Goal: Task Accomplishment & Management: Manage account settings

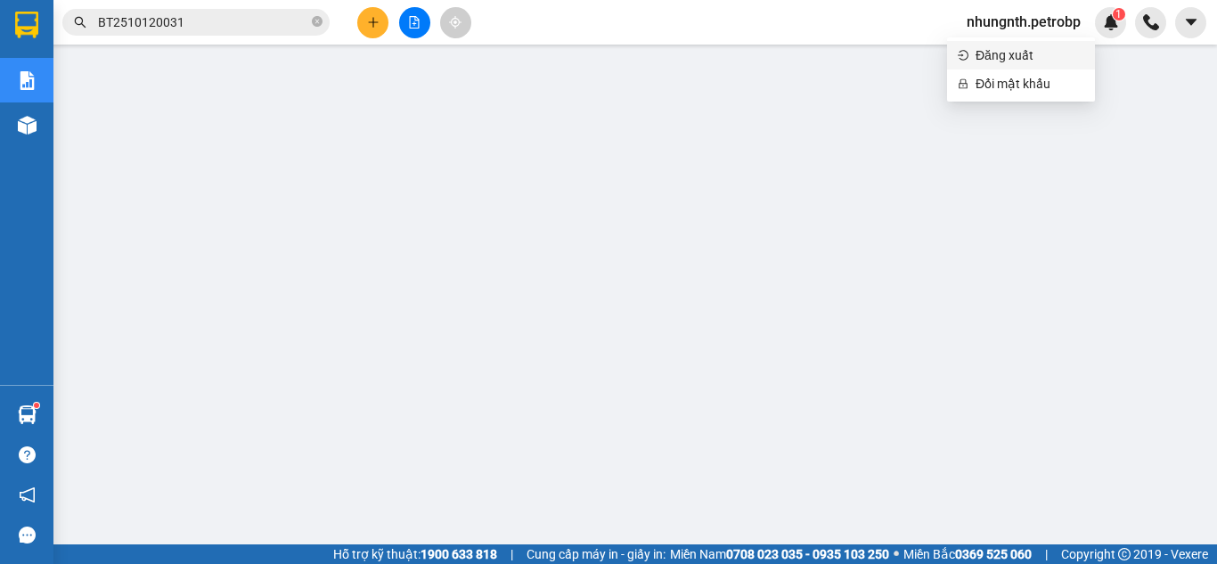
click at [1003, 54] on span "Đăng xuất" at bounding box center [1030, 55] width 109 height 20
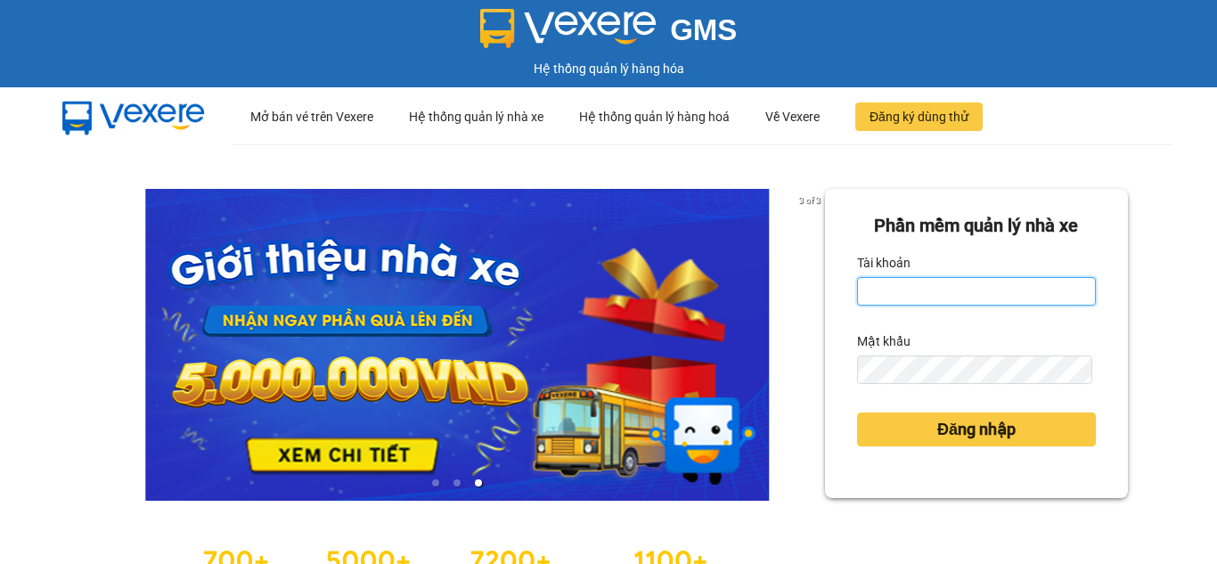
click at [956, 295] on input "Tài khoản" at bounding box center [976, 291] width 239 height 29
type input "hant.petrobp"
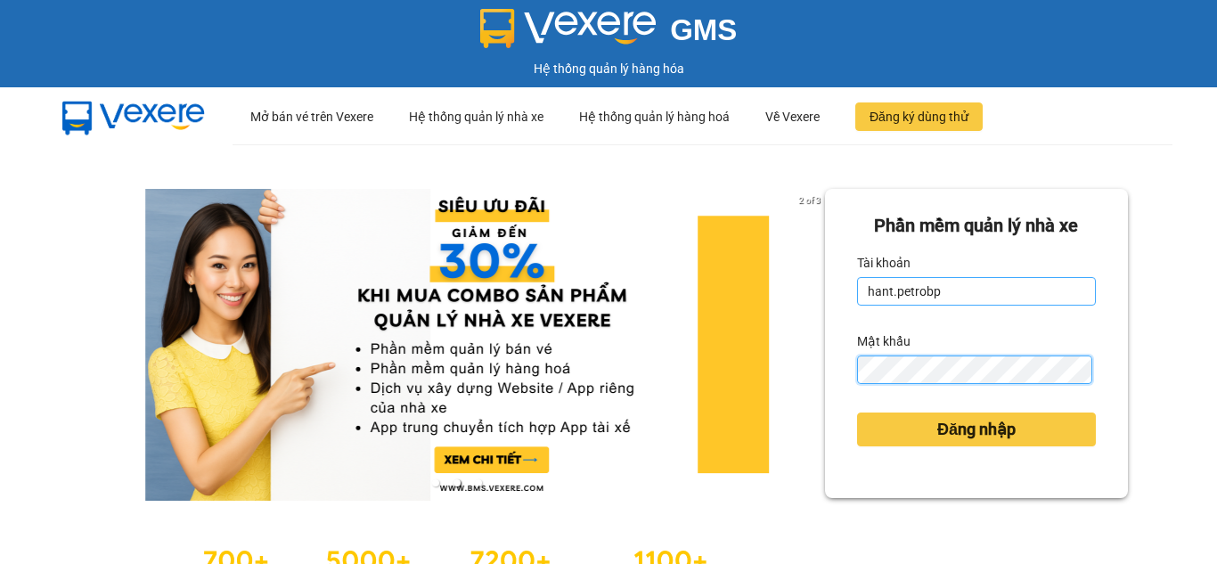
click at [857, 413] on button "Đăng nhập" at bounding box center [976, 430] width 239 height 34
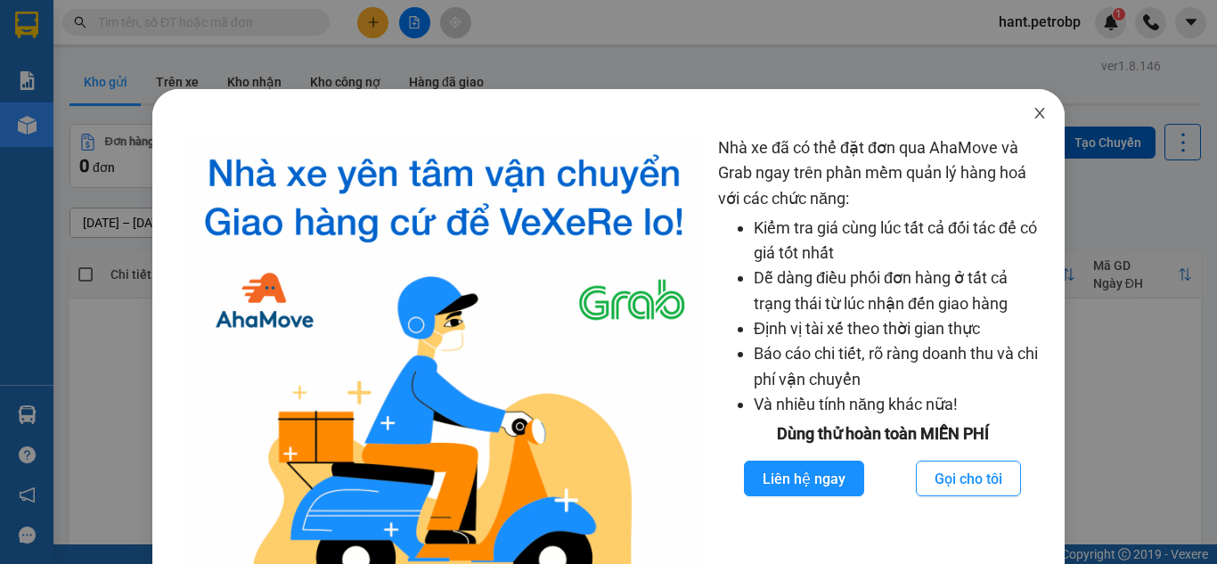
click at [1035, 117] on icon "close" at bounding box center [1040, 113] width 10 height 11
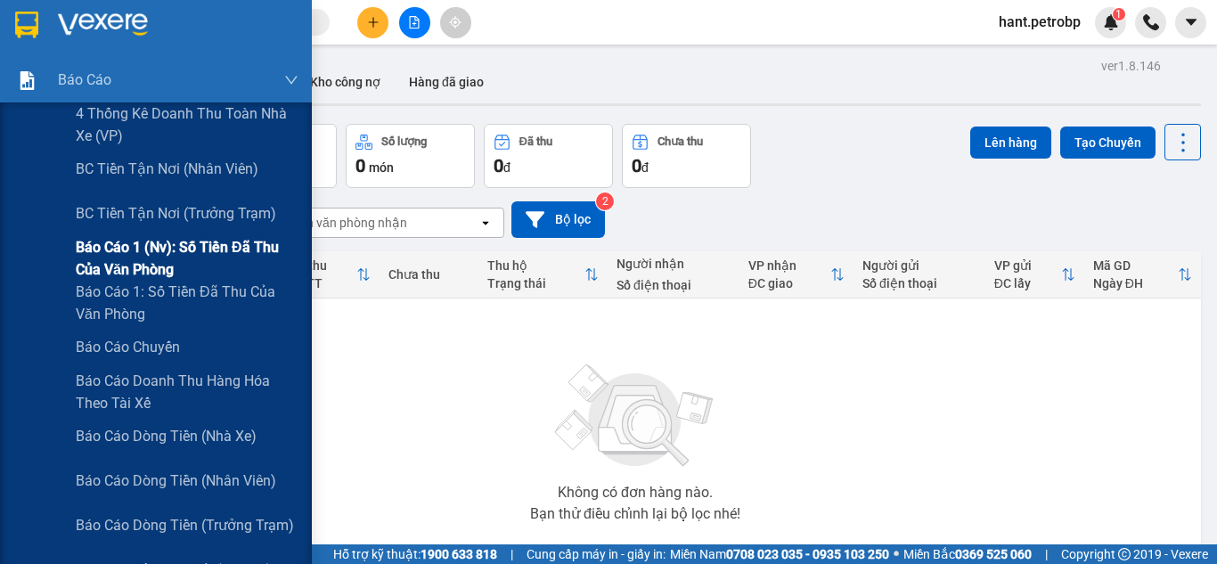
click at [235, 238] on span "Báo cáo 1 (nv): Số tiền đã thu của văn phòng" at bounding box center [187, 258] width 223 height 45
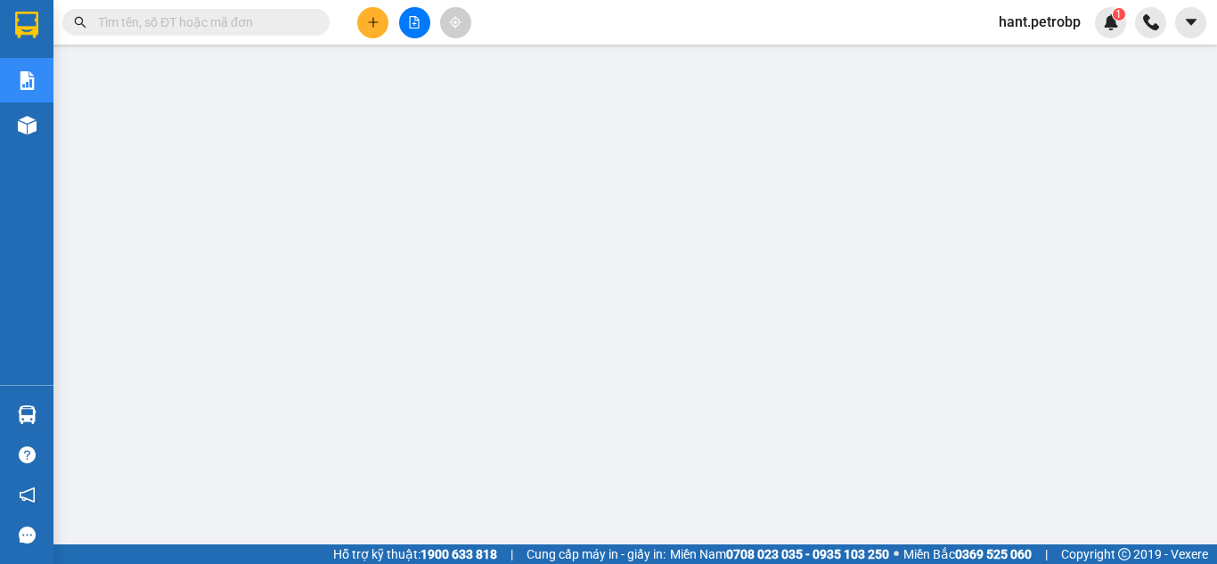
click at [1081, 560] on div "Hỗ trợ kỹ thuật: 1900 633 818 | Cung cấp máy in - giấy in: Miền Nam 0708 023 03…" at bounding box center [604, 554] width 1208 height 20
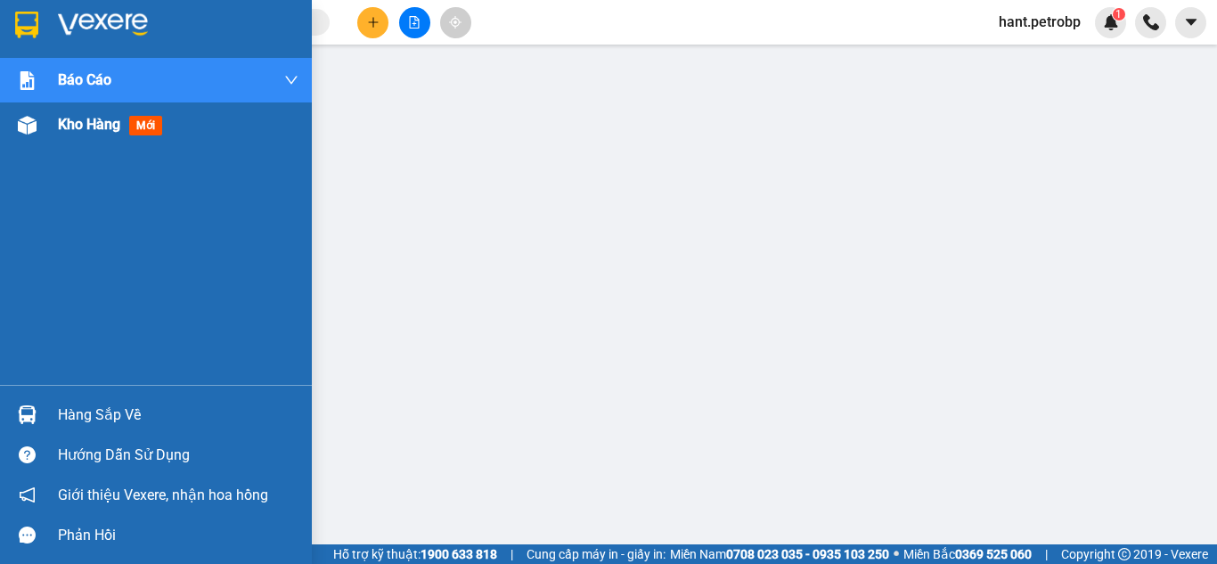
click at [21, 112] on div at bounding box center [27, 125] width 31 height 31
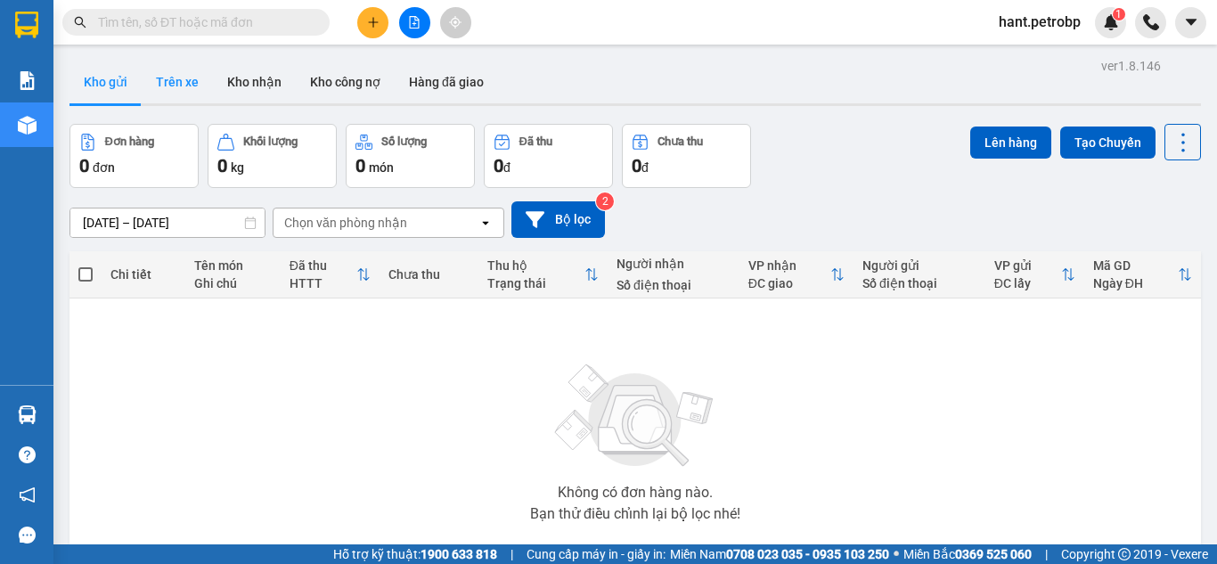
click at [181, 98] on button "Trên xe" at bounding box center [177, 82] width 71 height 43
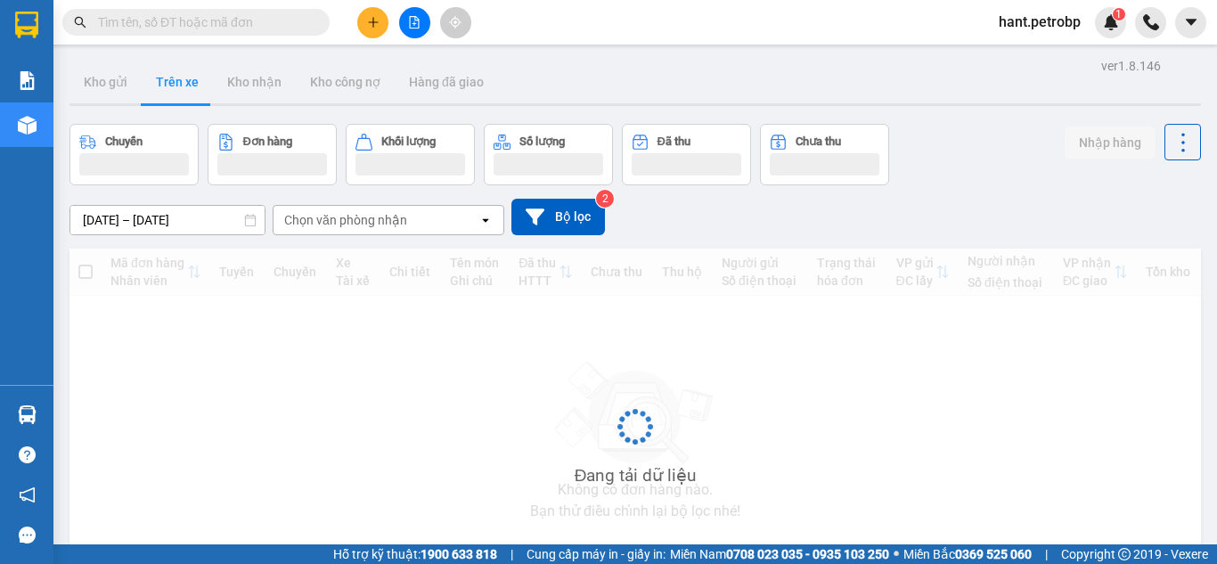
click at [164, 223] on input "13/10/2025 – 13/10/2025" at bounding box center [167, 220] width 194 height 29
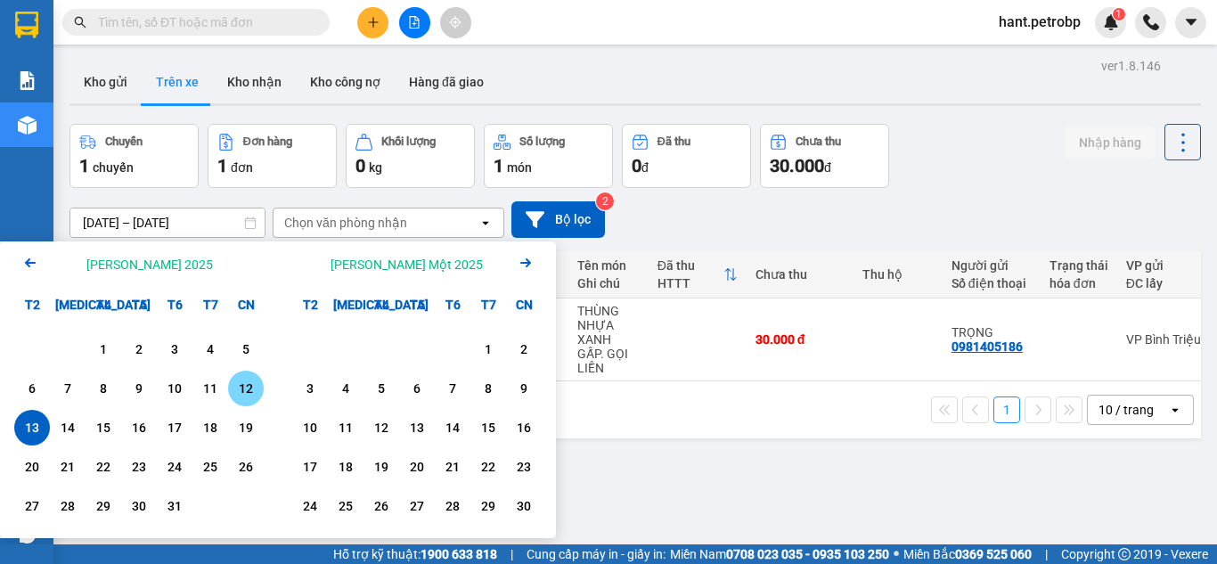
click at [244, 390] on div "12" at bounding box center [245, 388] width 25 height 21
click at [35, 422] on div "13" at bounding box center [32, 427] width 25 height 21
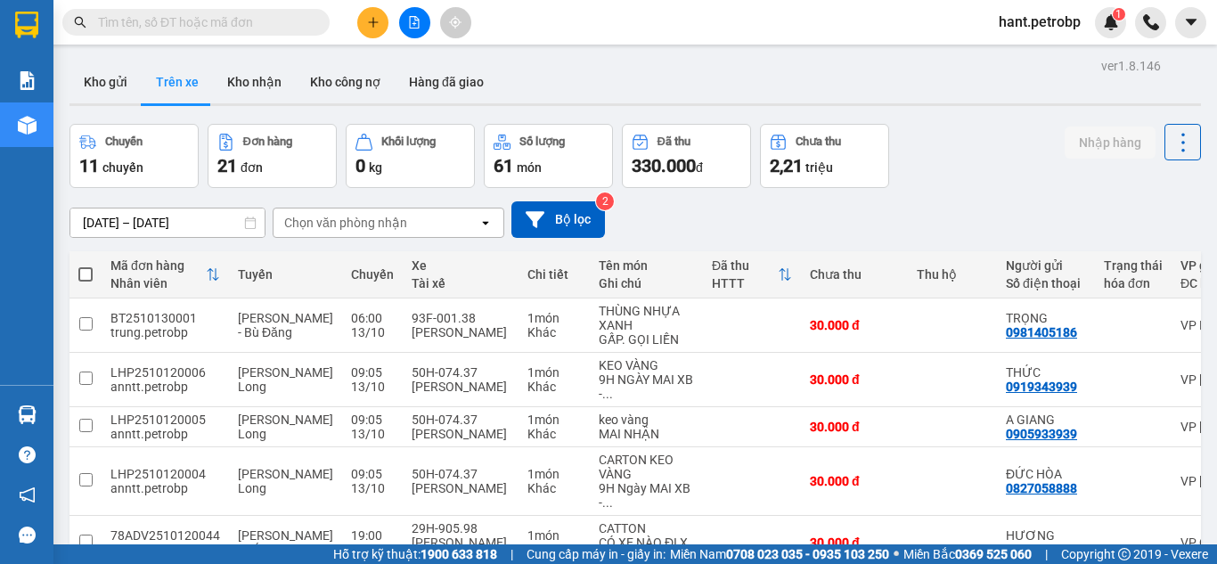
click at [331, 216] on div "Chọn văn phòng nhận" at bounding box center [345, 223] width 123 height 18
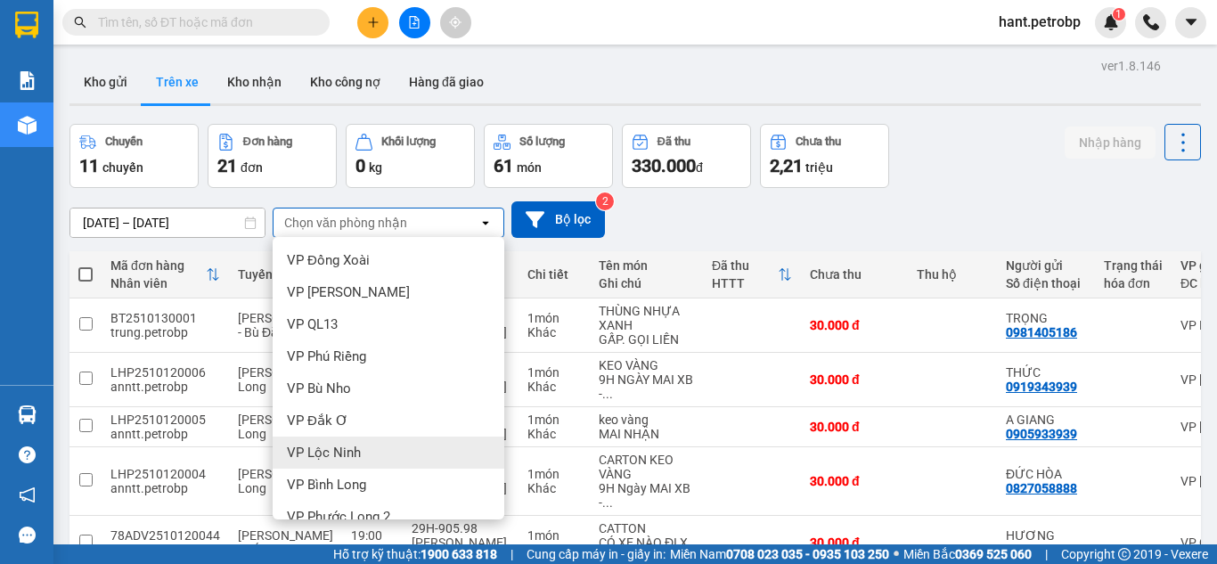
click at [330, 465] on div "VP Lộc Ninh" at bounding box center [389, 453] width 232 height 32
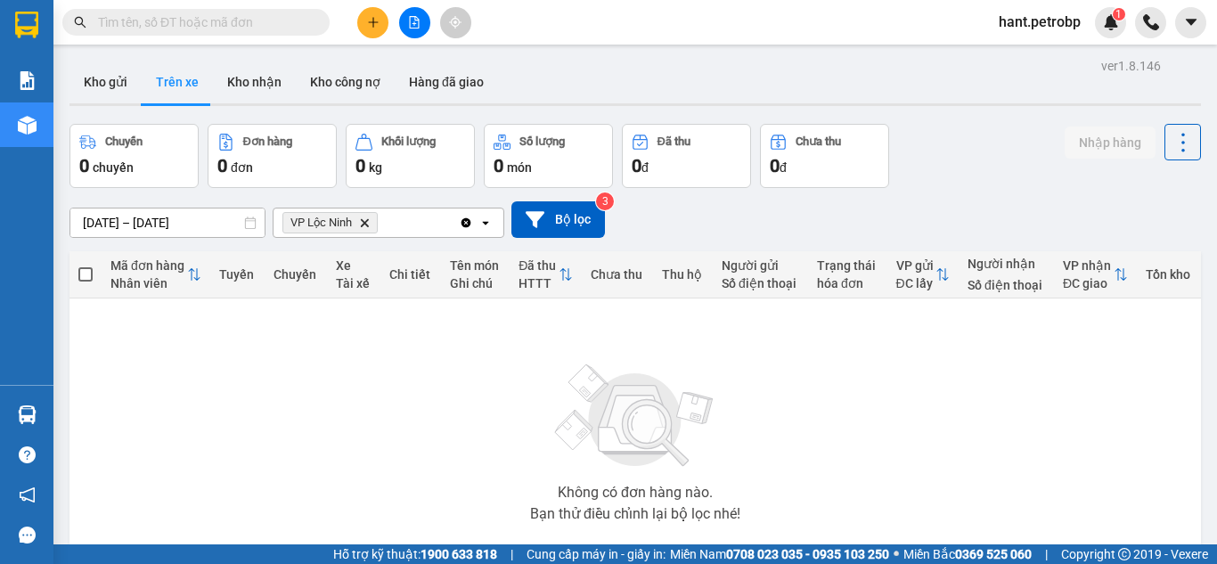
click at [257, 53] on div "ver 1.8.146 Kho gửi Trên xe Kho nhận Kho công nợ Hàng đã giao Chuyến 0 chuyến Đ…" at bounding box center [635, 347] width 1146 height 588
click at [249, 75] on button "Kho nhận" at bounding box center [254, 82] width 83 height 43
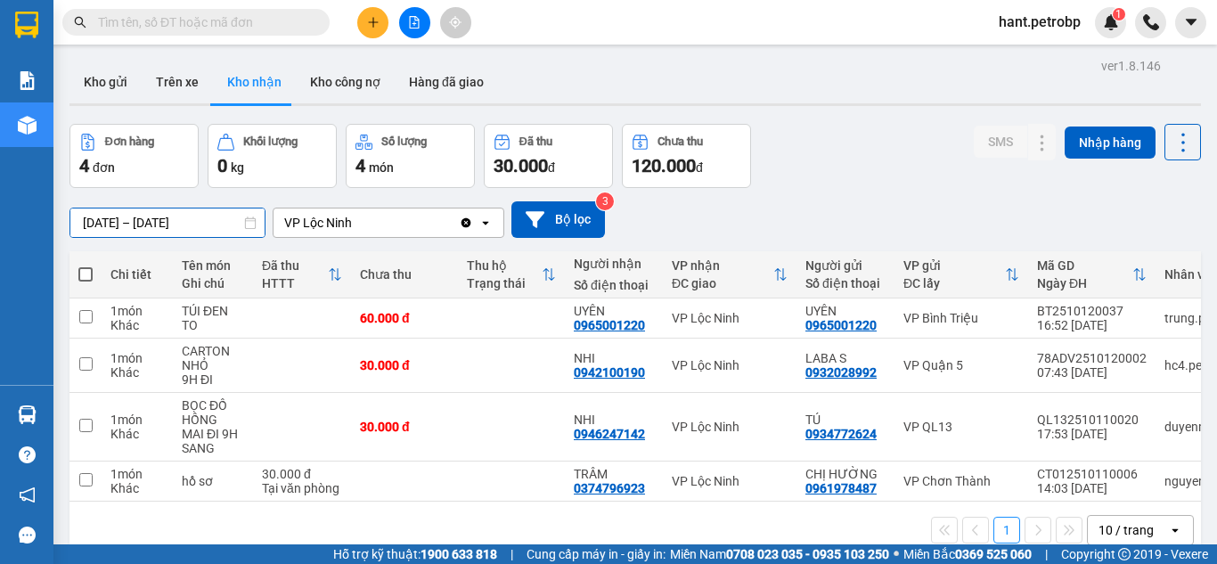
click at [224, 217] on input "11/10/2025 – 13/10/2025" at bounding box center [167, 222] width 194 height 29
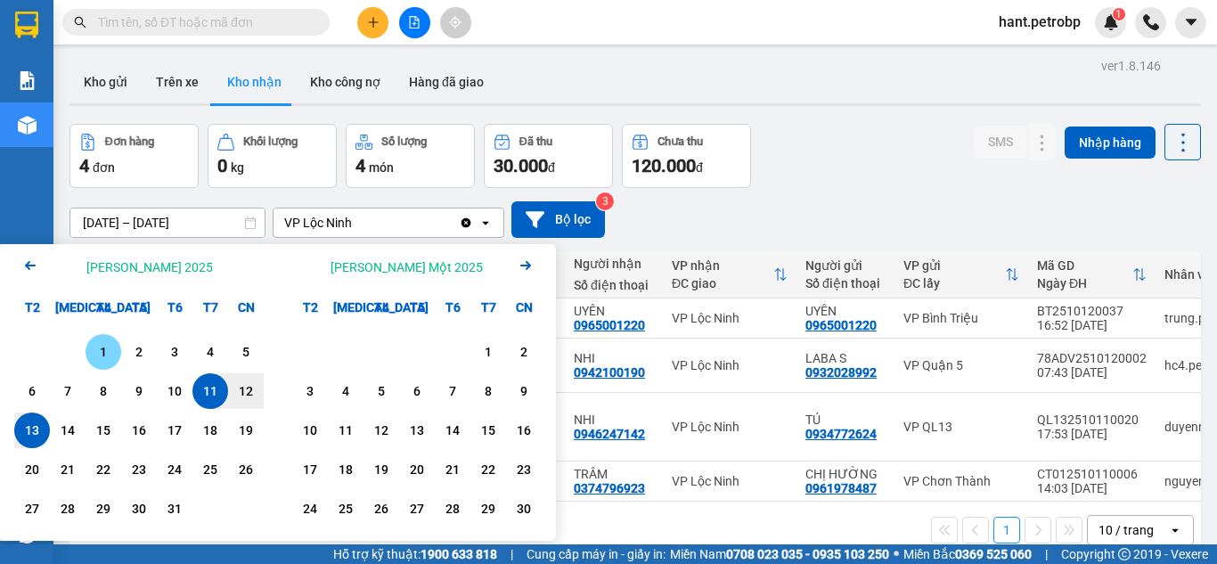
click at [101, 345] on div "1" at bounding box center [103, 351] width 25 height 21
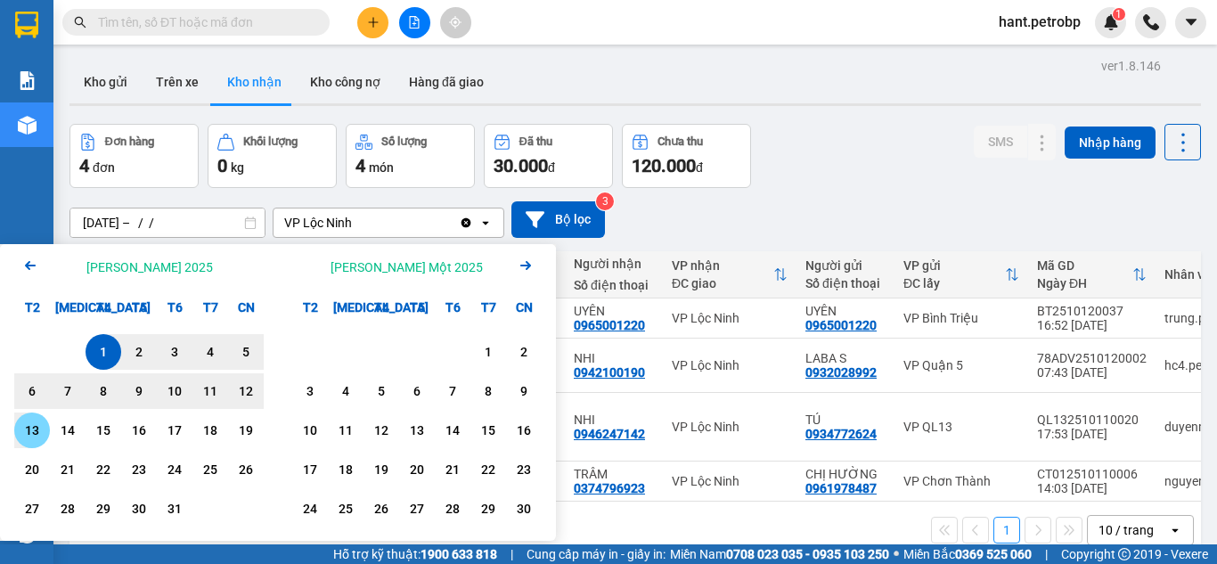
click at [39, 431] on div "13" at bounding box center [32, 430] width 25 height 21
type input "01/10/2025 – 13/10/2025"
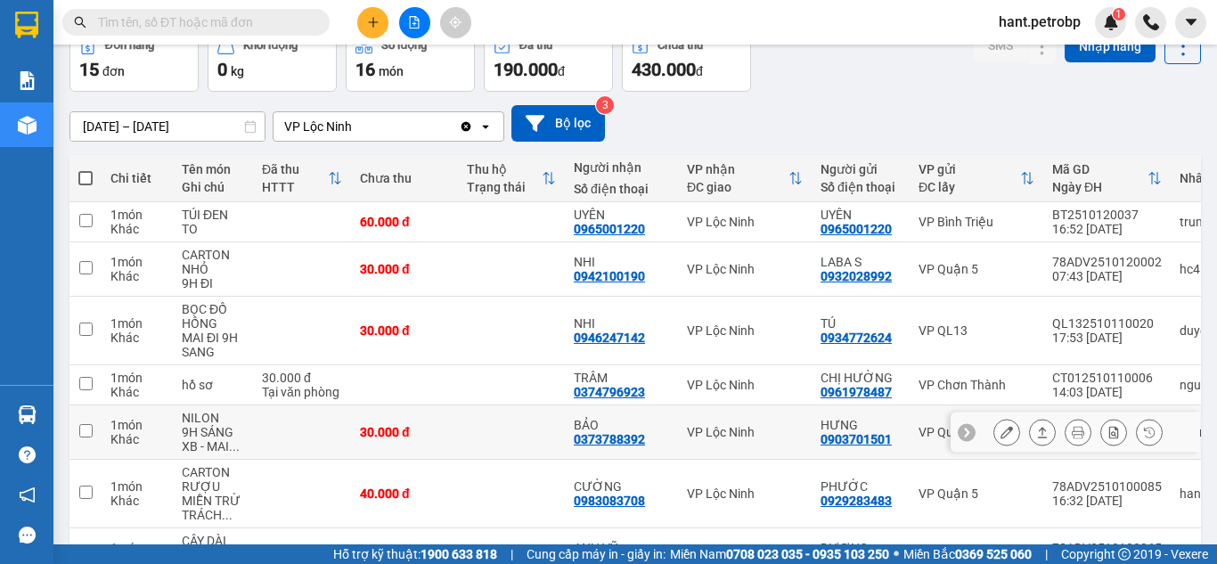
scroll to position [364, 0]
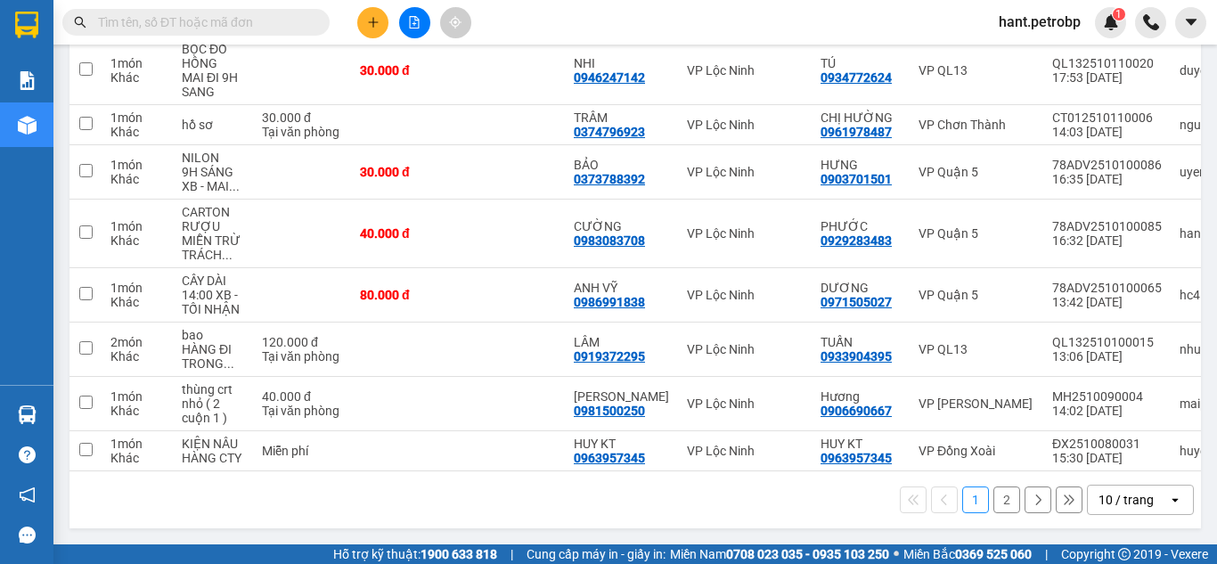
click at [968, 496] on button "1" at bounding box center [975, 499] width 27 height 27
click at [1001, 499] on button "2" at bounding box center [1006, 499] width 27 height 27
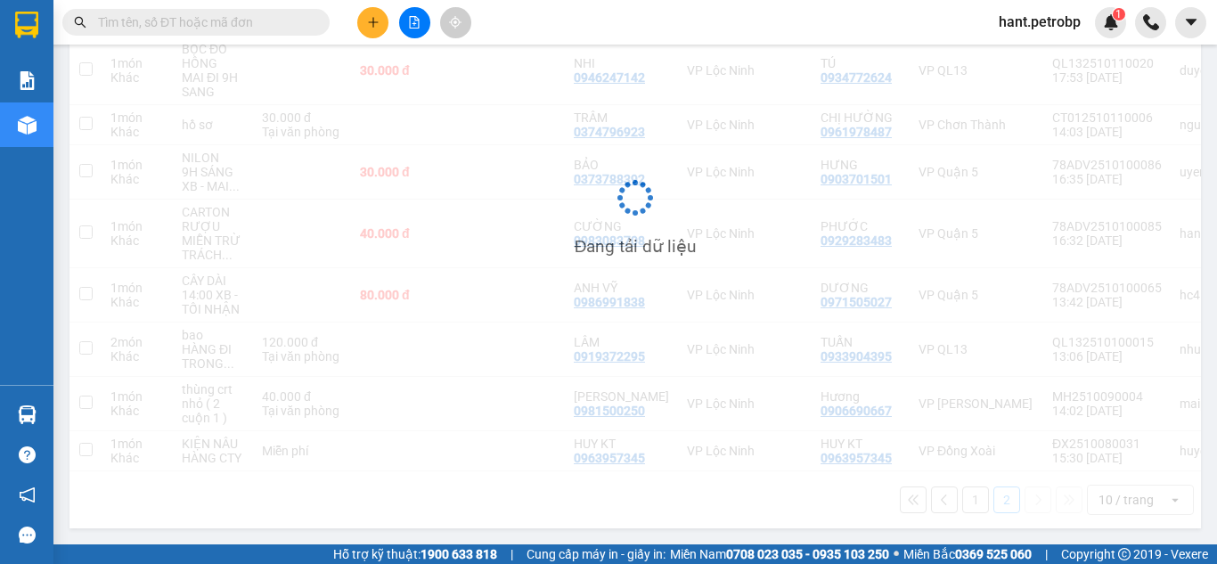
scroll to position [82, 0]
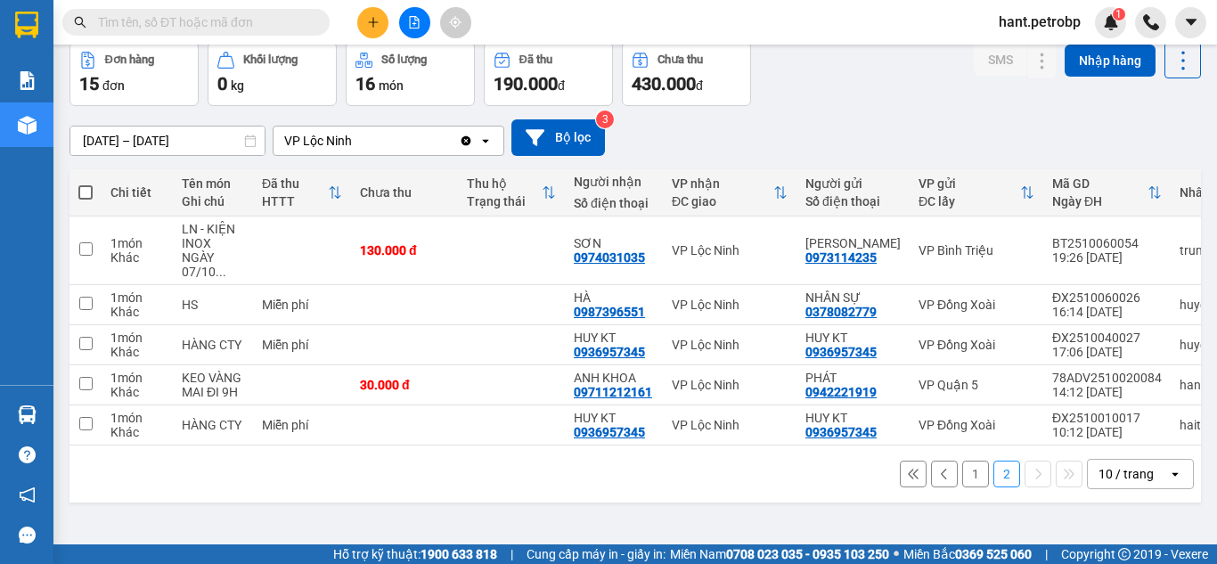
click at [962, 484] on button "1" at bounding box center [975, 474] width 27 height 27
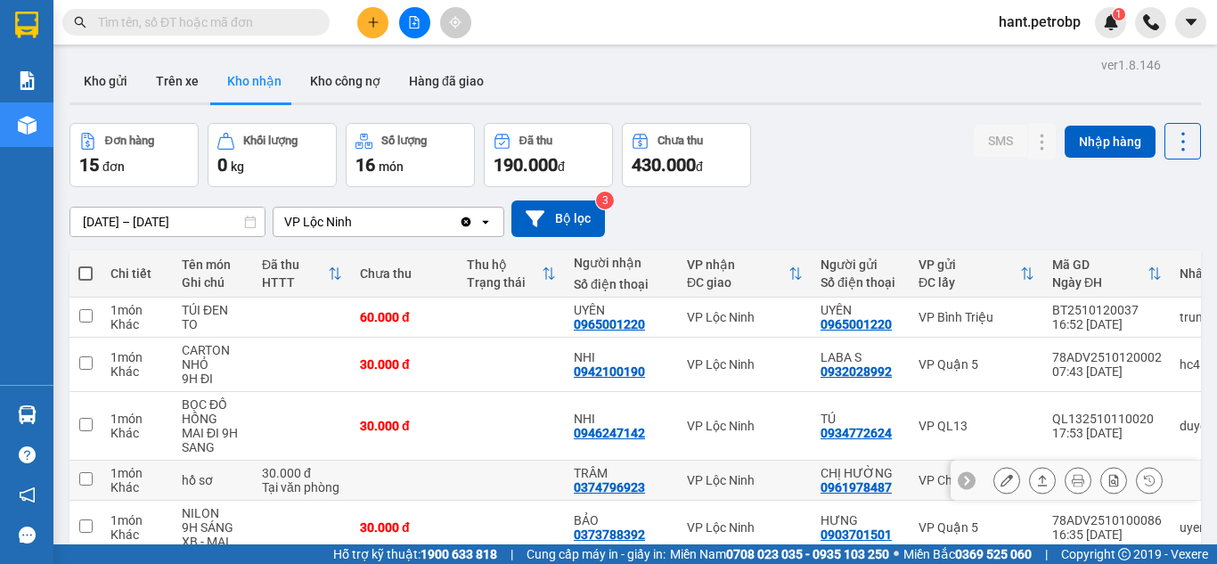
scroll to position [0, 0]
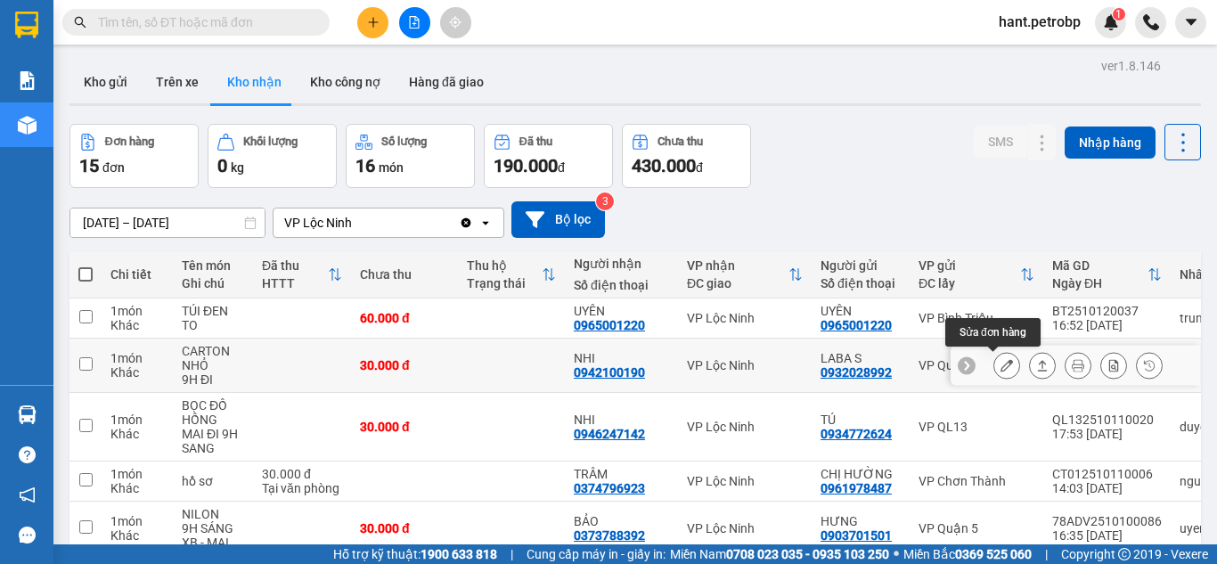
drag, startPoint x: 997, startPoint y: 367, endPoint x: 988, endPoint y: 385, distance: 19.9
click at [1001, 368] on icon at bounding box center [1007, 365] width 12 height 12
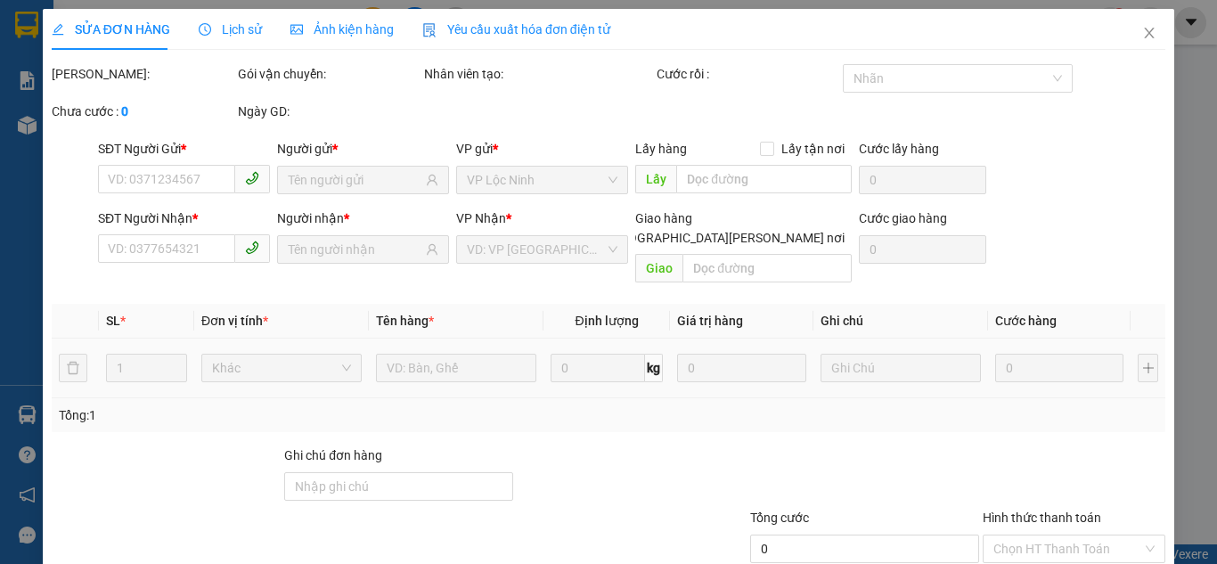
type input "0932028992"
type input "LABA S"
type input "0942100190"
type input "NHI"
type input "30.000"
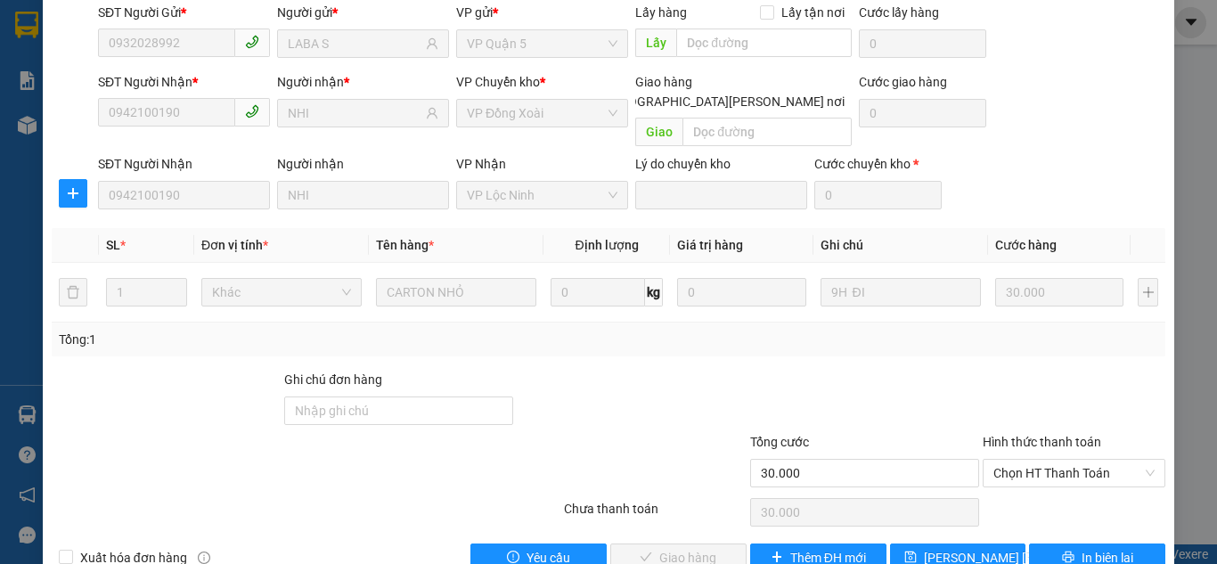
scroll to position [159, 0]
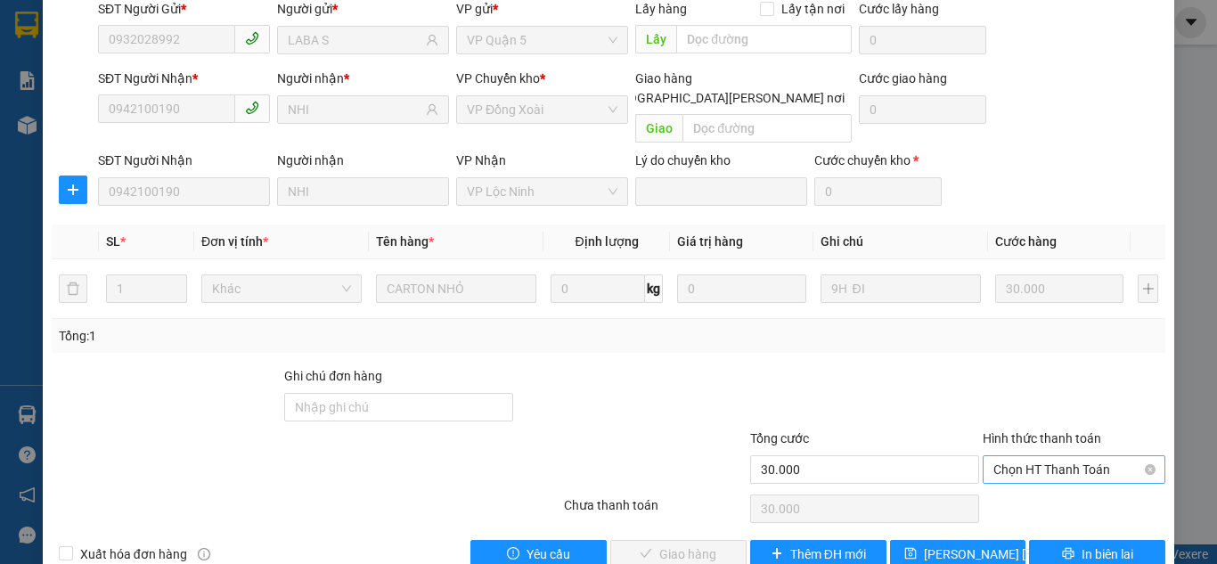
click at [1046, 456] on span "Chọn HT Thanh Toán" at bounding box center [1073, 469] width 161 height 27
drag, startPoint x: 1046, startPoint y: 443, endPoint x: 795, endPoint y: 485, distance: 254.7
click at [1042, 462] on div "Tại văn phòng" at bounding box center [1063, 466] width 159 height 20
type input "0"
click at [697, 544] on span "Giao hàng" at bounding box center [687, 554] width 57 height 20
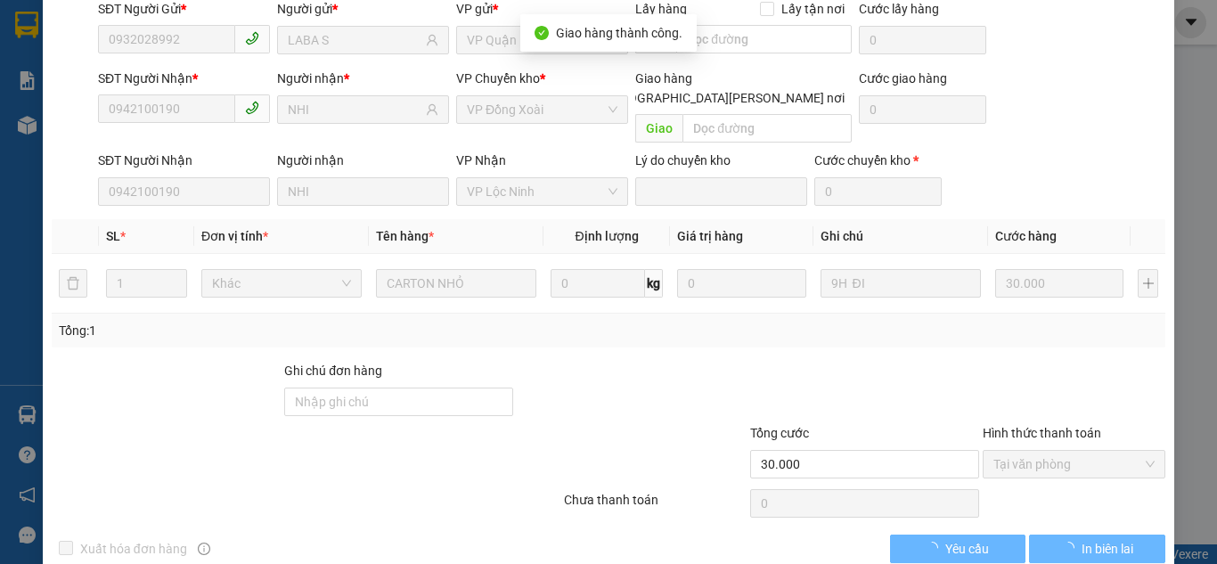
scroll to position [0, 0]
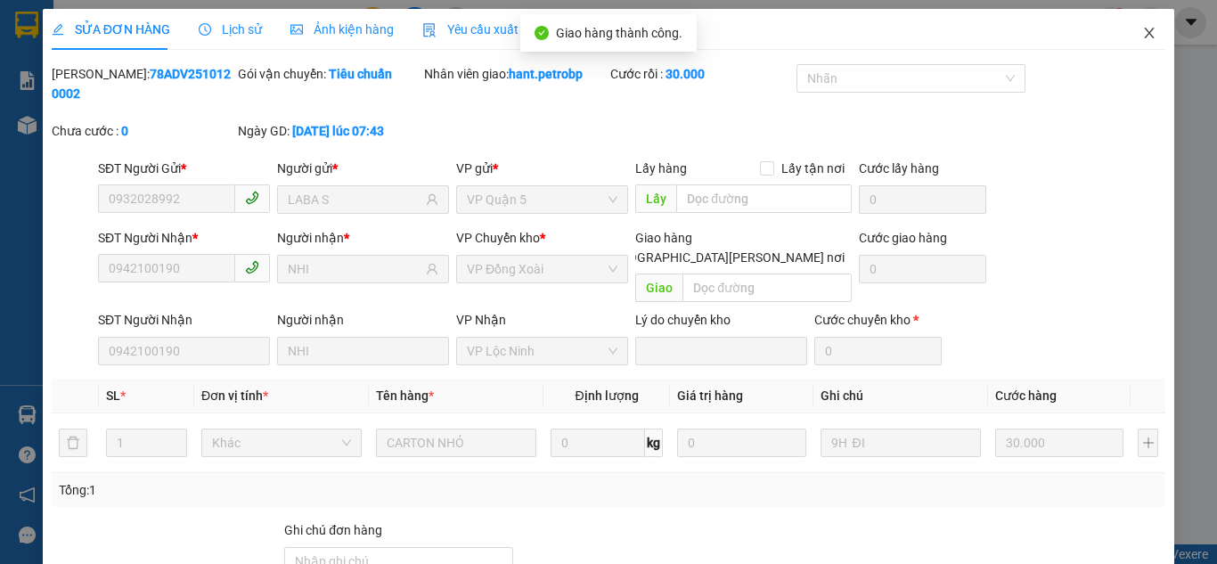
click at [1148, 28] on span "Close" at bounding box center [1149, 34] width 50 height 50
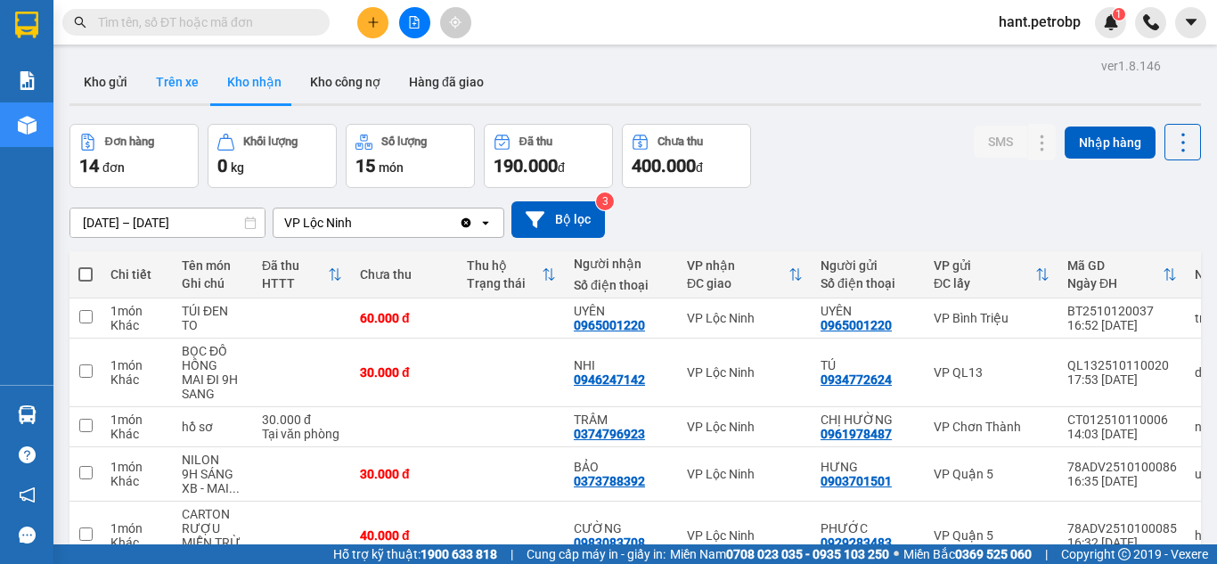
click at [151, 83] on button "Trên xe" at bounding box center [177, 82] width 71 height 43
type input "12/10/2025 – 13/10/2025"
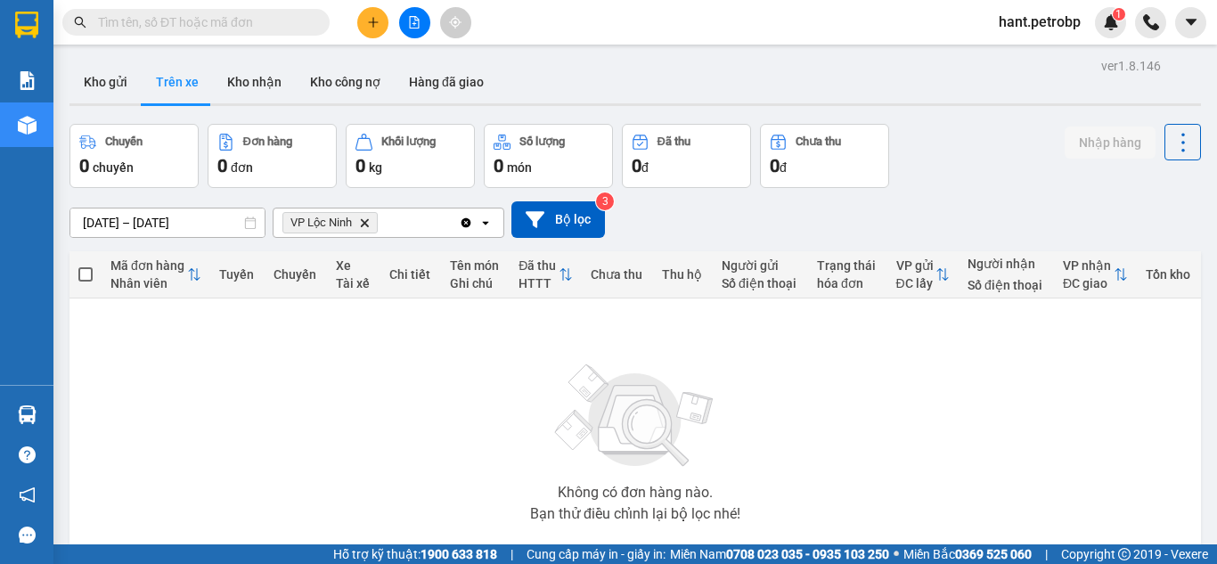
click at [181, 15] on input "text" at bounding box center [203, 22] width 210 height 20
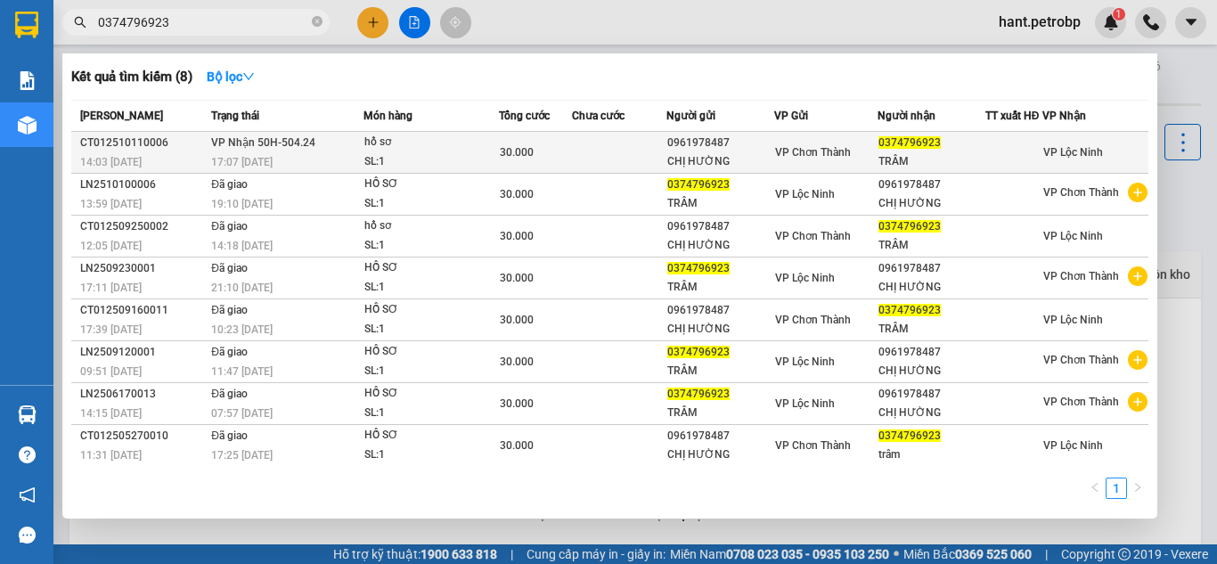
type input "0374796923"
click at [595, 146] on td at bounding box center [619, 153] width 94 height 42
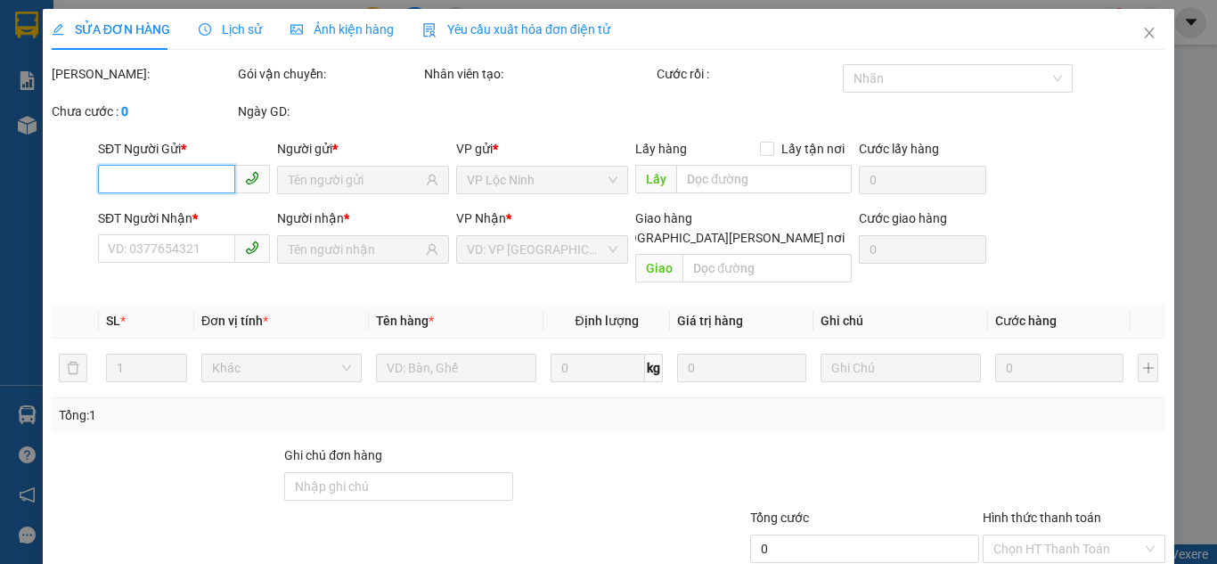
type input "0961978487"
type input "CHỊ HƯỜNG"
type input "0374796923"
type input "TRÂM"
type input "30.000"
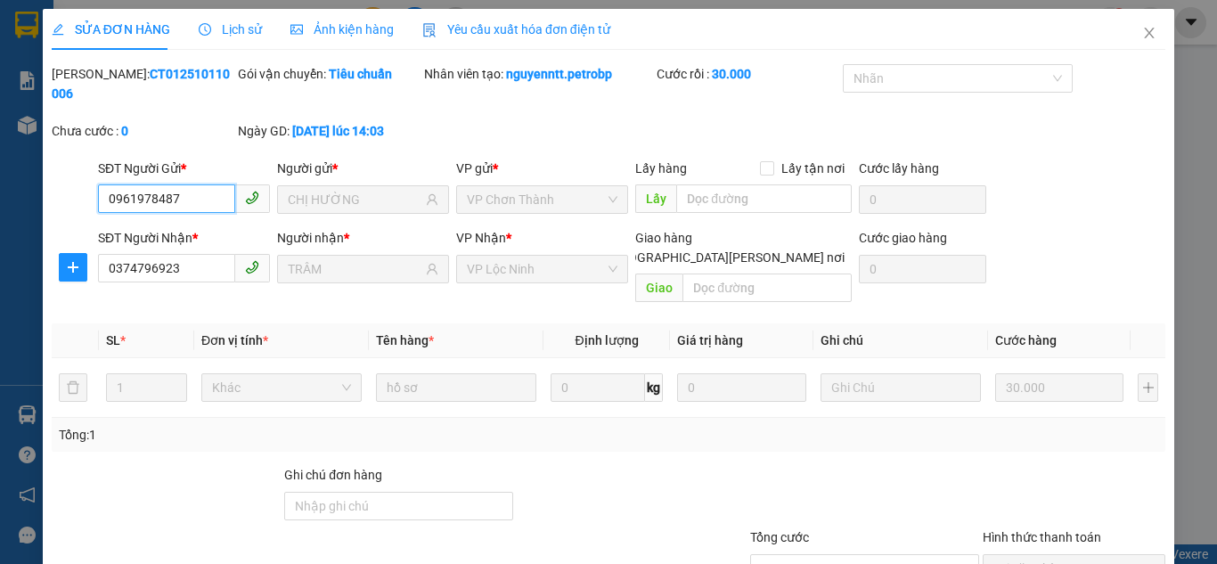
scroll to position [99, 0]
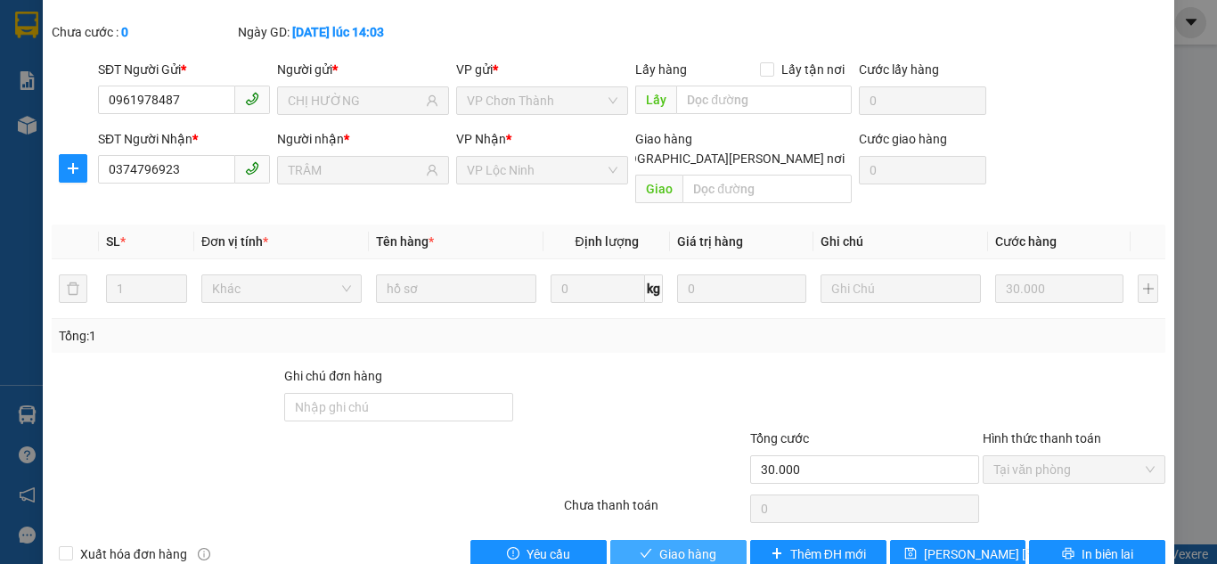
click at [721, 540] on button "Giao hàng" at bounding box center [678, 554] width 136 height 29
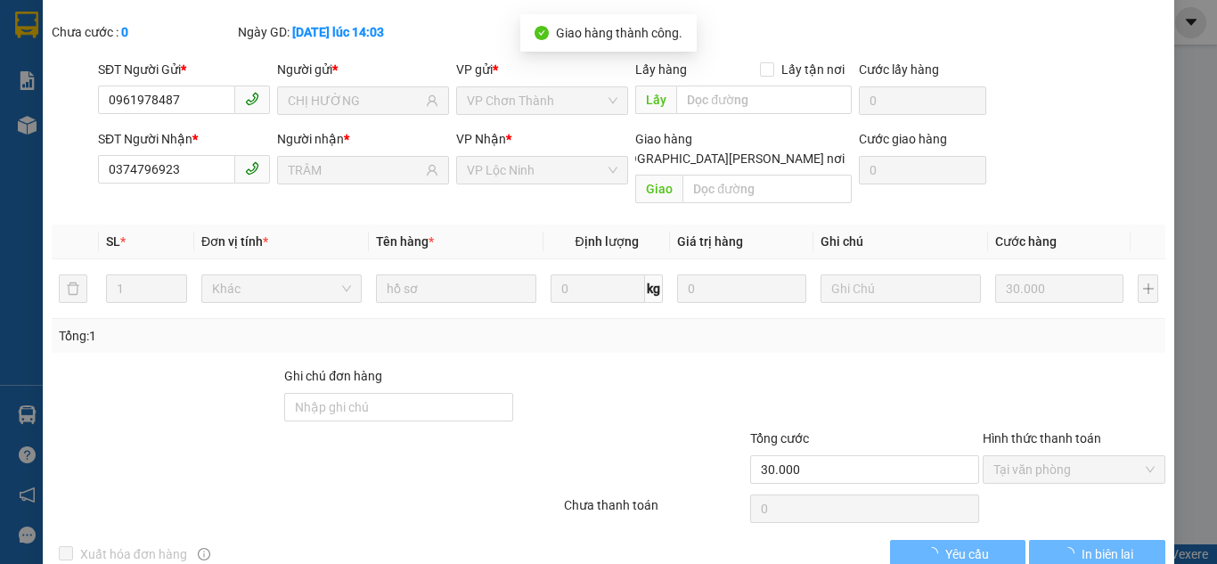
scroll to position [0, 0]
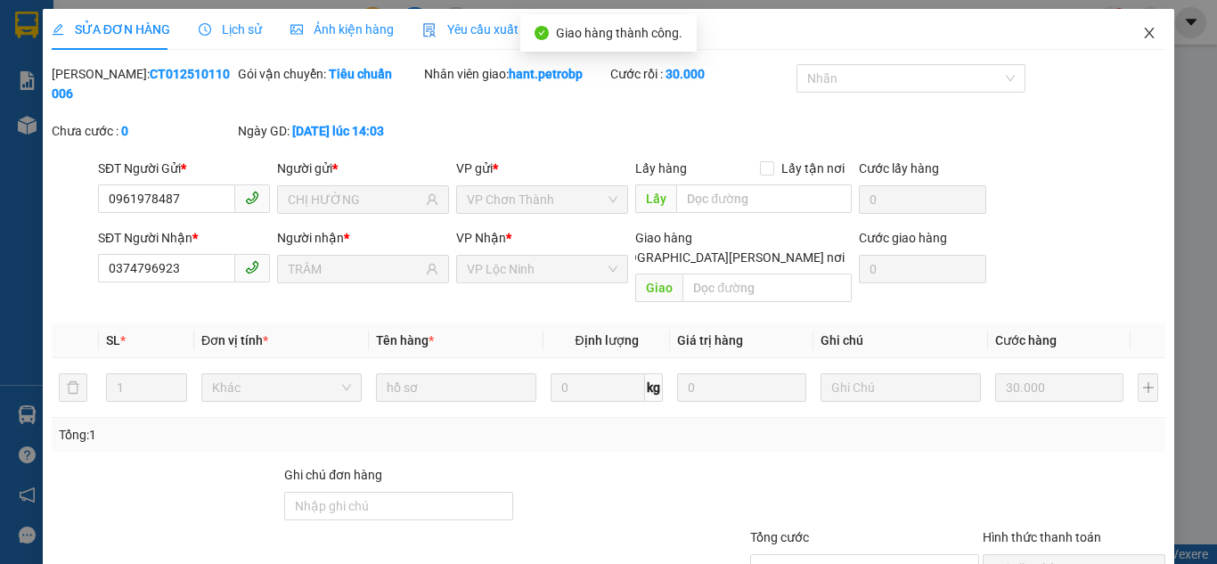
click at [1145, 36] on span "Close" at bounding box center [1149, 34] width 50 height 50
